Goal: Task Accomplishment & Management: Use online tool/utility

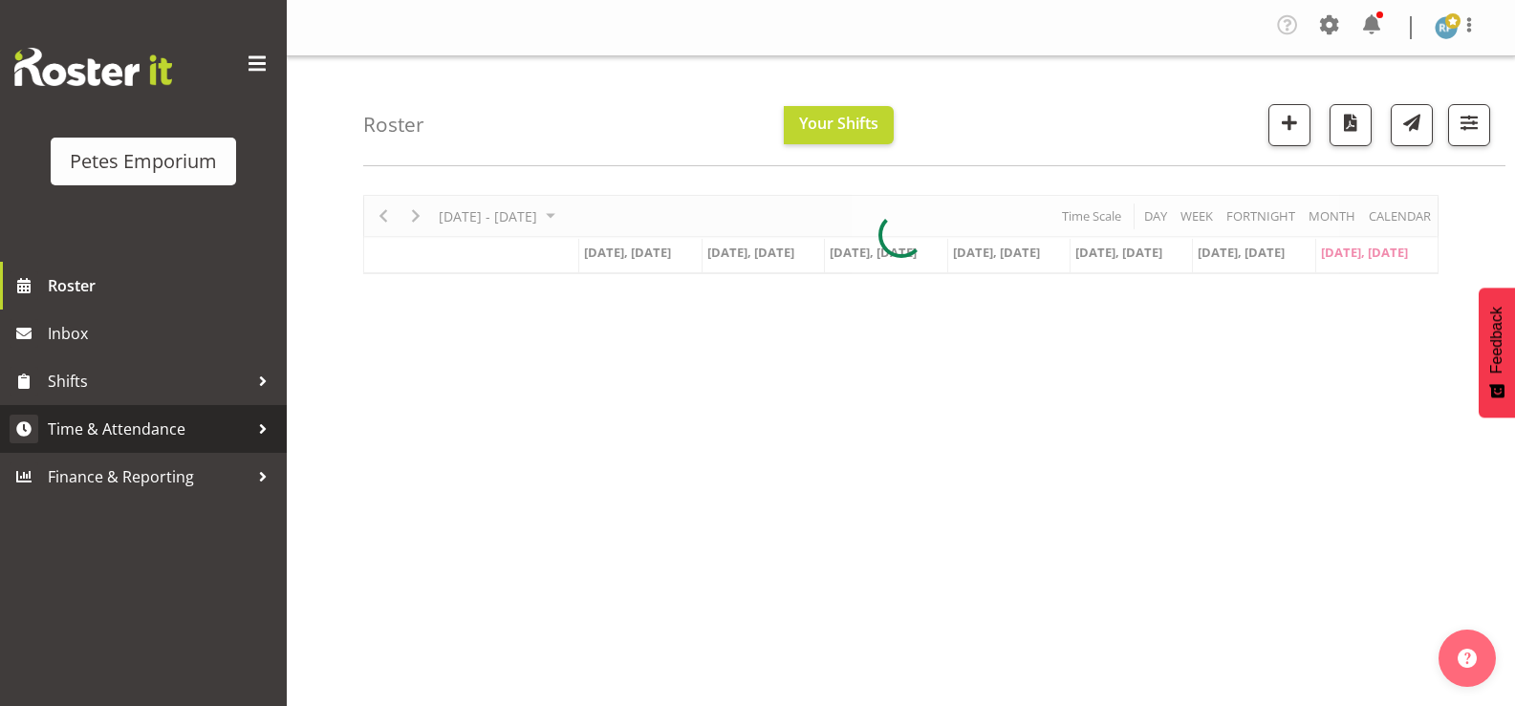
click at [167, 431] on span "Time & Attendance" at bounding box center [148, 429] width 201 height 29
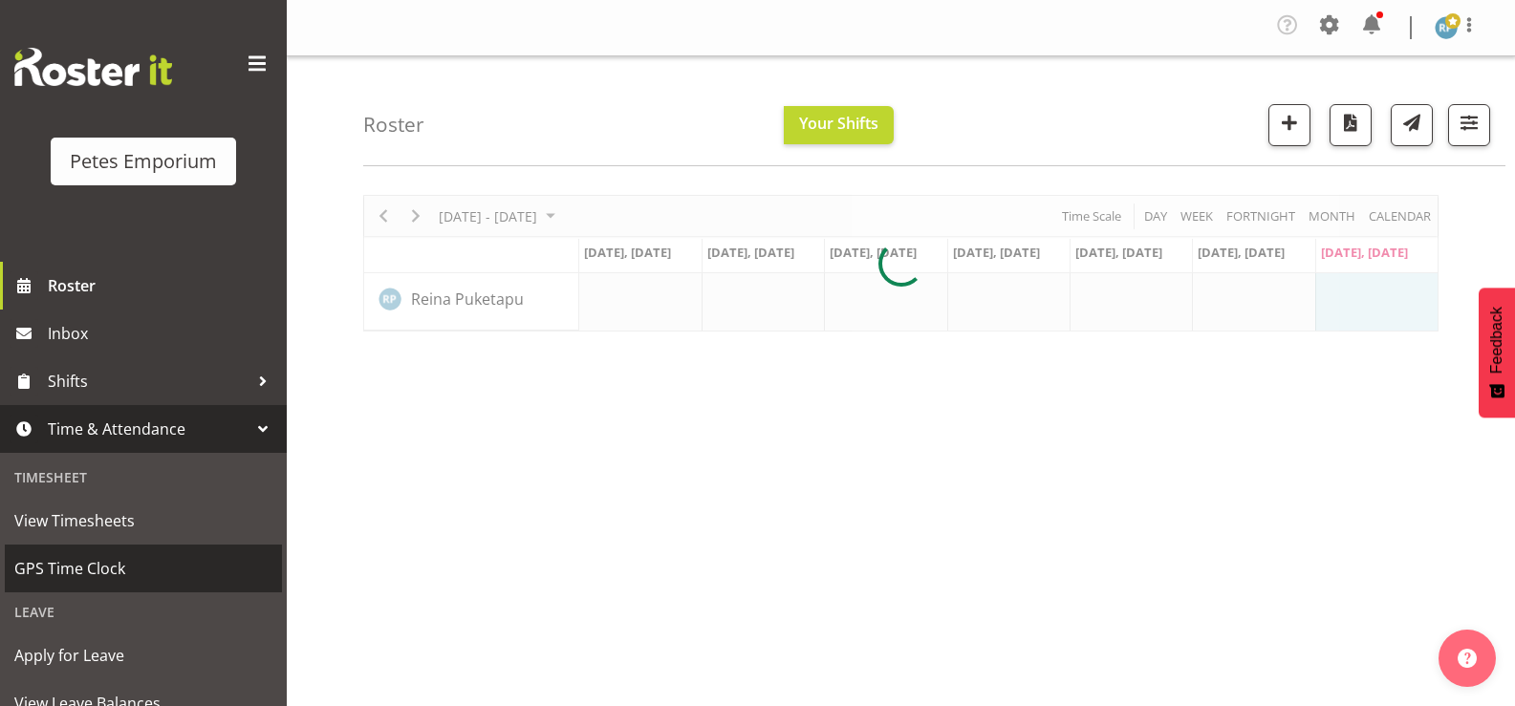
click at [114, 556] on span "GPS Time Clock" at bounding box center [143, 568] width 258 height 29
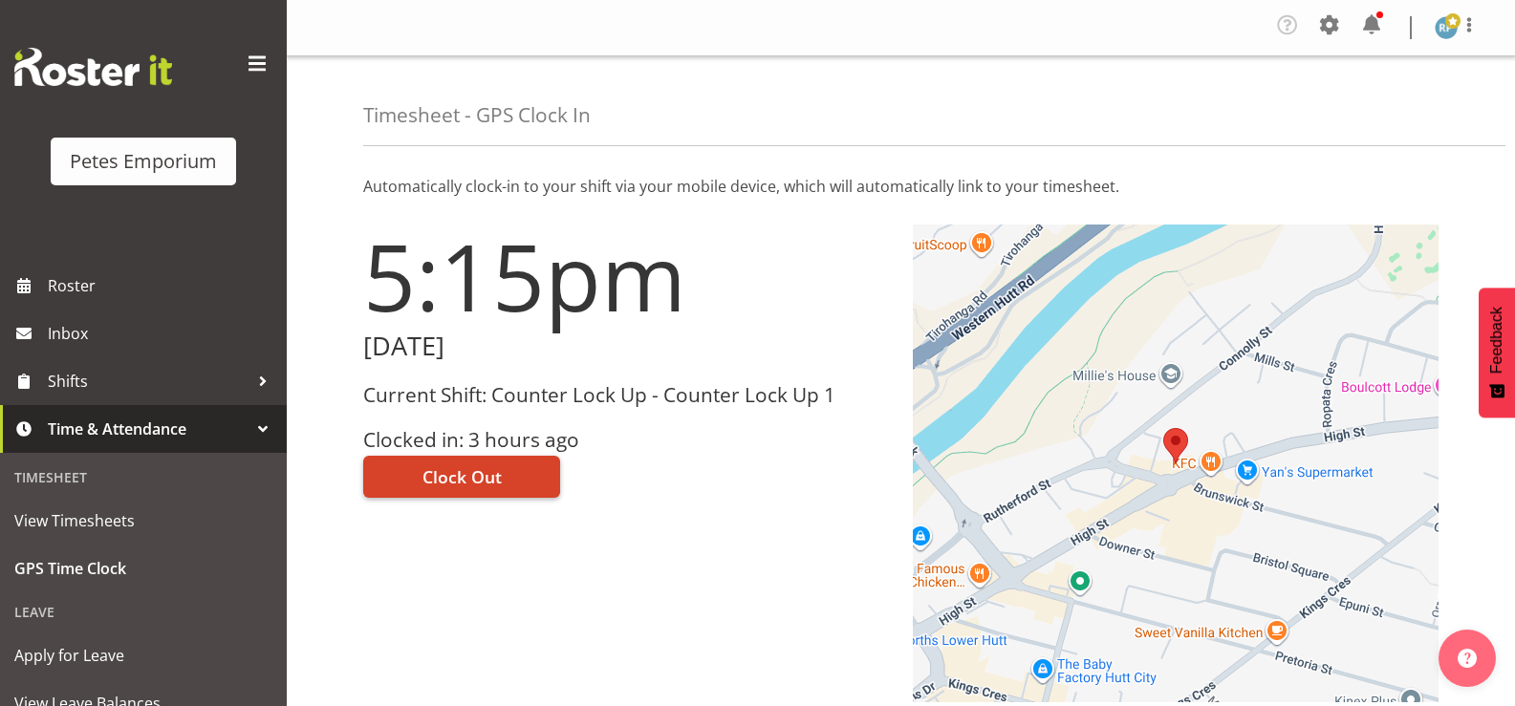
click at [482, 482] on span "Clock Out" at bounding box center [461, 476] width 79 height 25
